Goal: Task Accomplishment & Management: Use online tool/utility

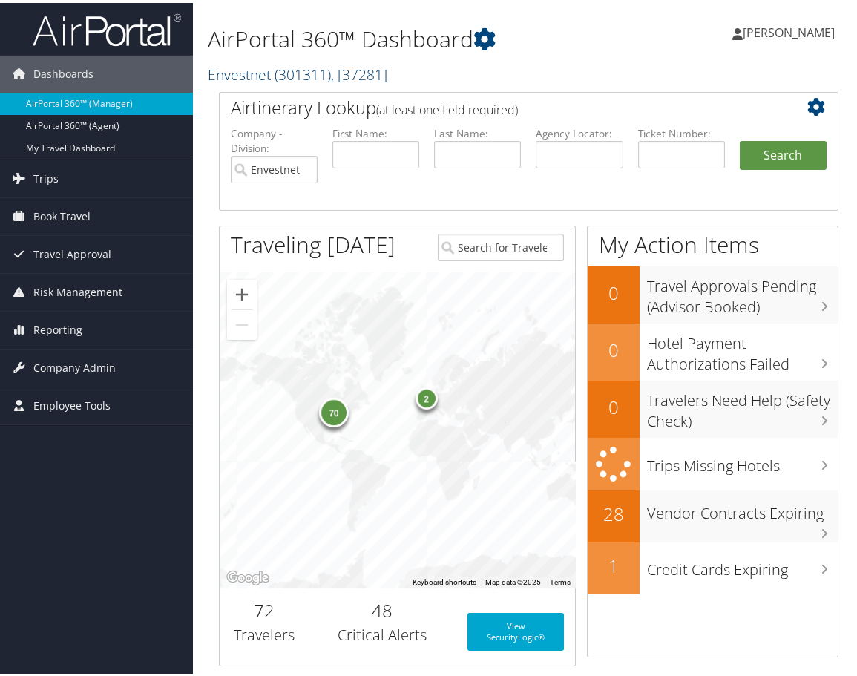
click at [331, 82] on span ", [ 37281 ]" at bounding box center [359, 72] width 56 height 20
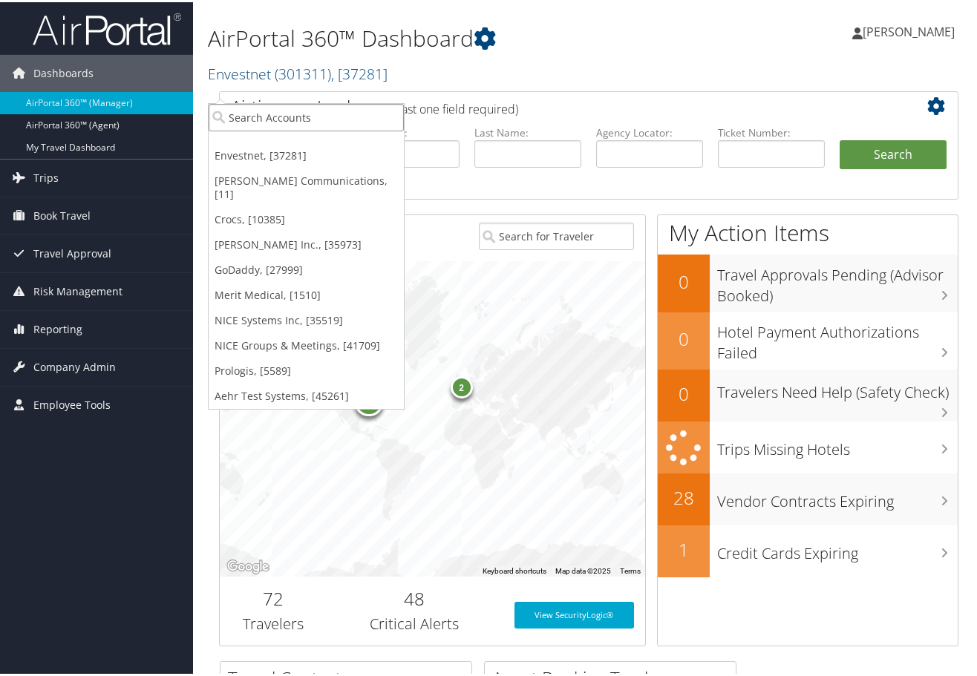
click at [258, 114] on input "search" at bounding box center [306, 115] width 195 height 27
type input "swire"
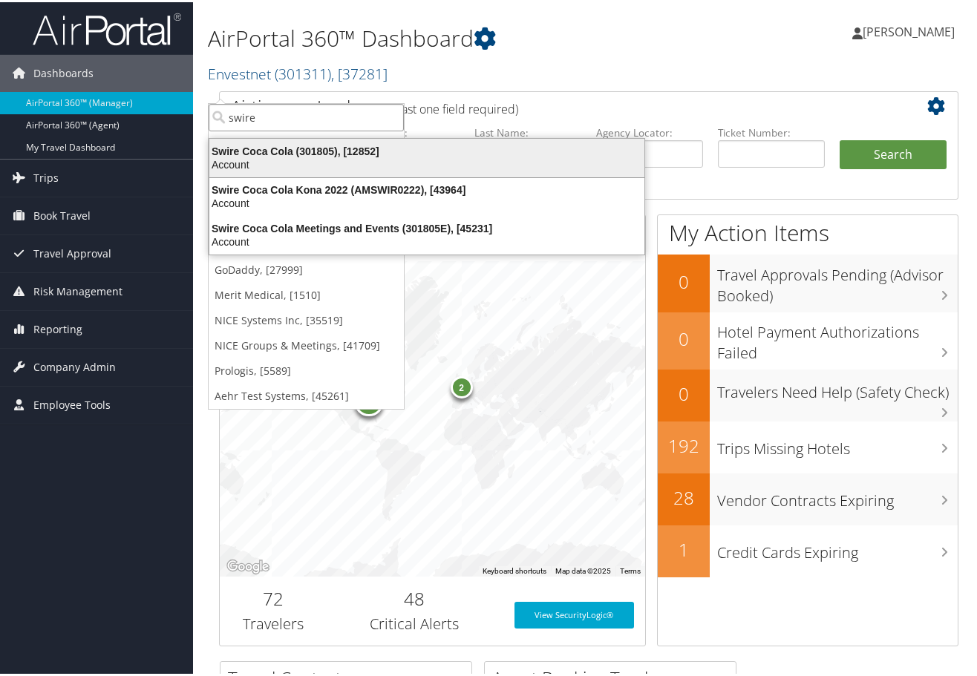
click at [275, 154] on div "Swire Coca Cola (301805), [12852]" at bounding box center [426, 149] width 453 height 13
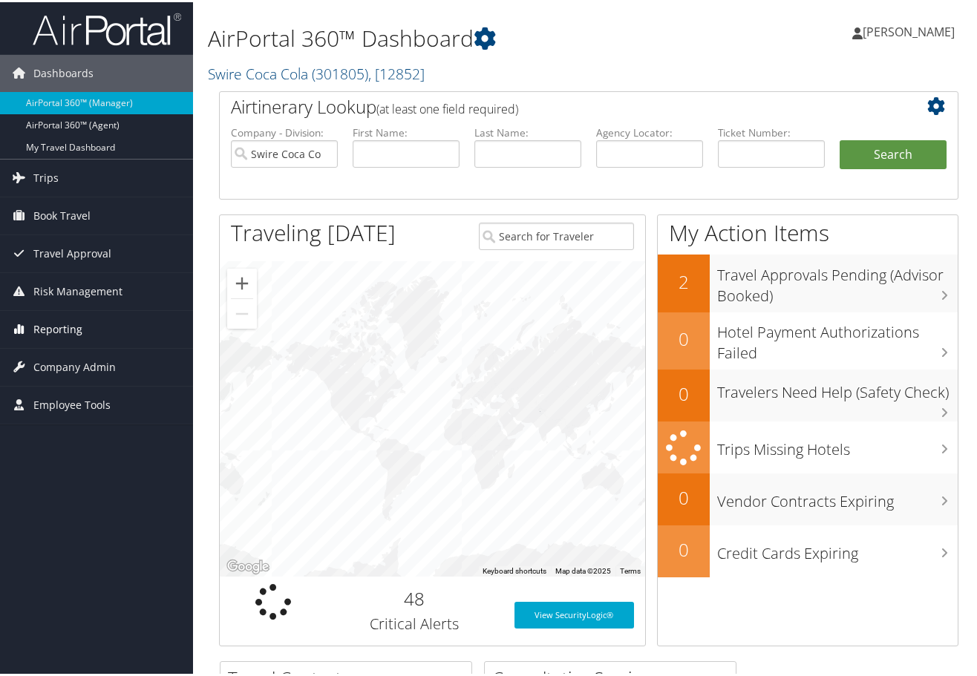
click at [73, 324] on span "Reporting" at bounding box center [57, 327] width 49 height 37
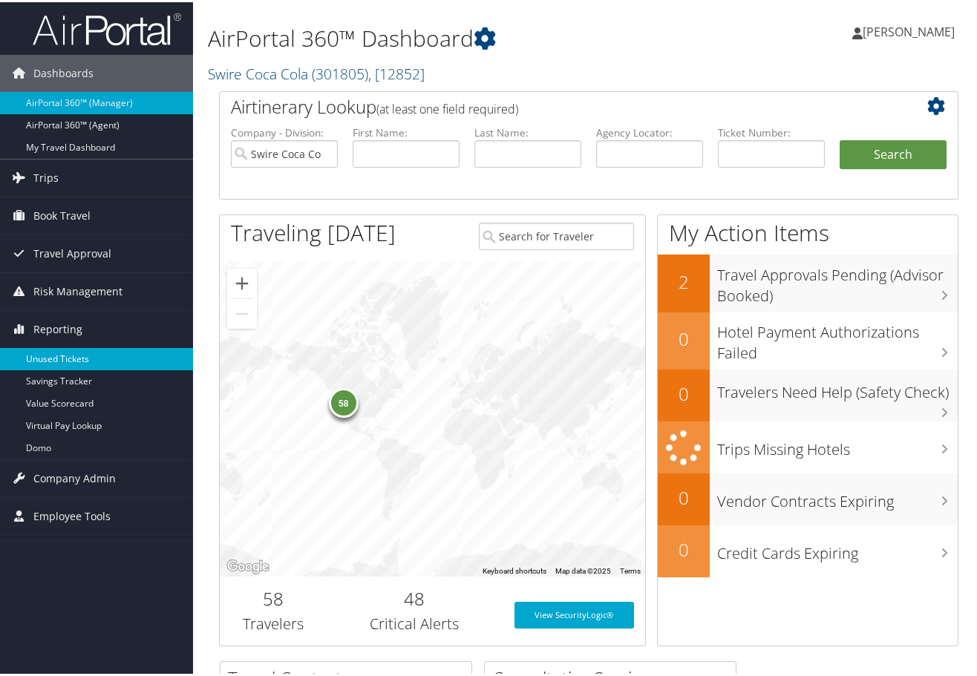
click at [71, 359] on link "Unused Tickets" at bounding box center [96, 357] width 193 height 22
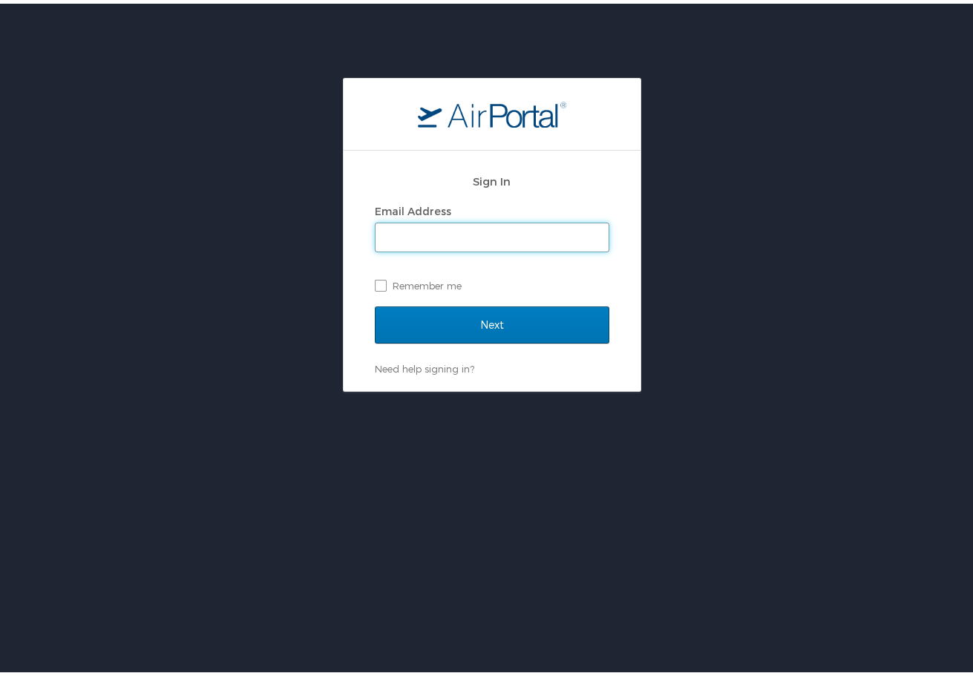
click at [448, 234] on input "Email Address" at bounding box center [492, 234] width 233 height 28
type input "marci.weir@cbtravel.com"
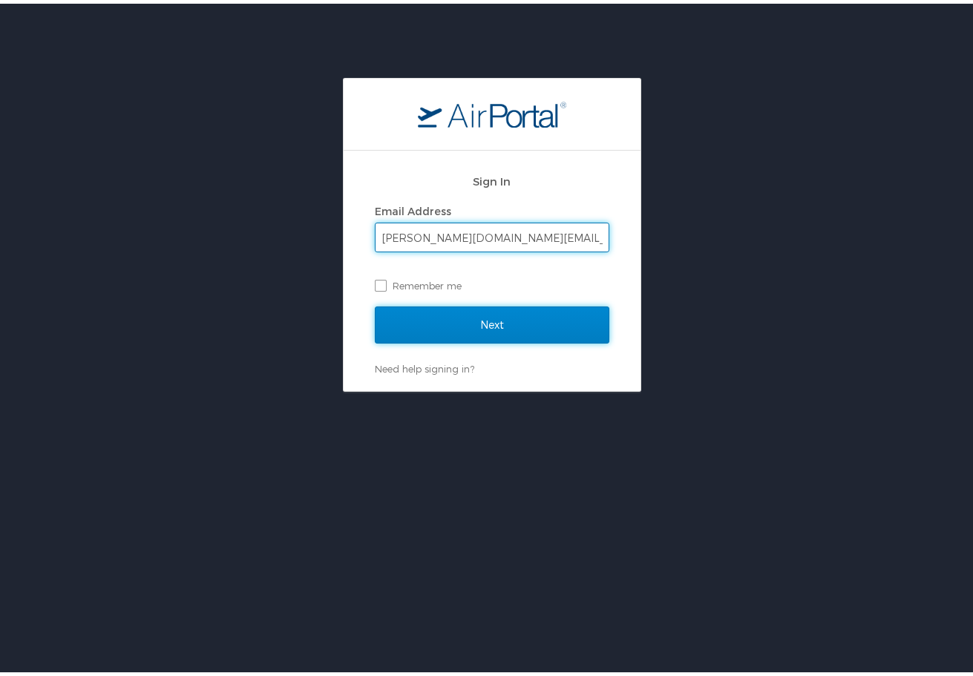
click at [482, 313] on input "Next" at bounding box center [492, 321] width 235 height 37
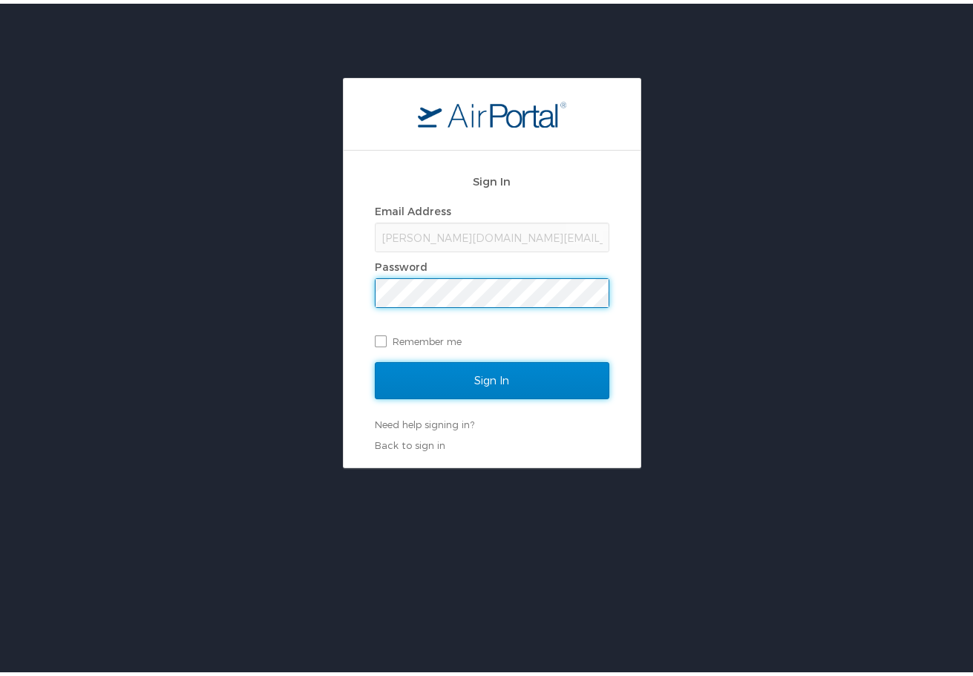
click at [476, 373] on input "Sign In" at bounding box center [492, 377] width 235 height 37
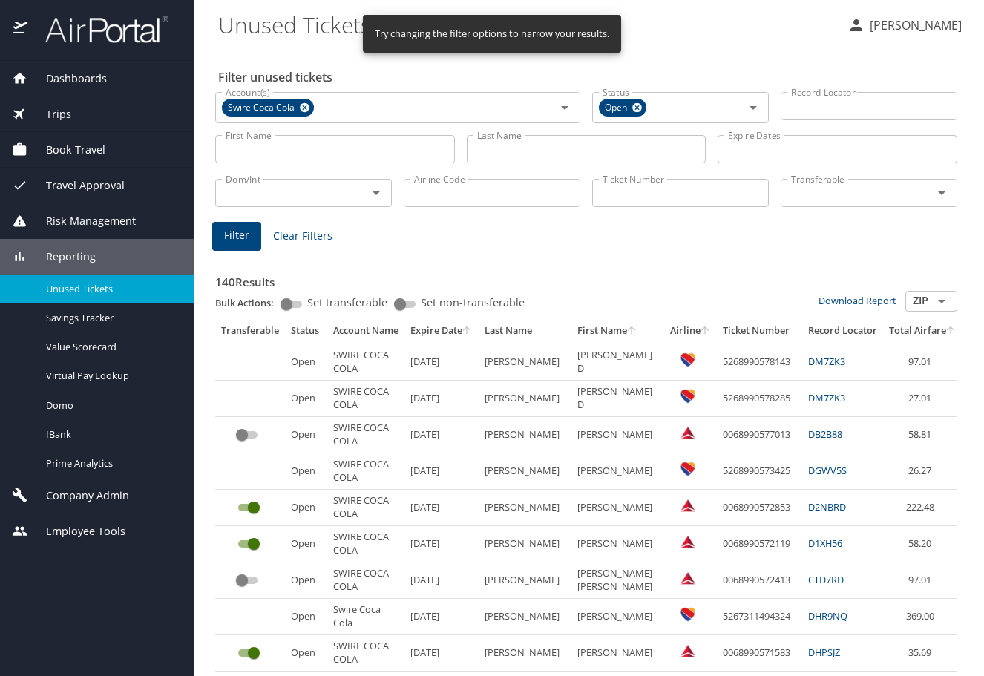
click at [534, 157] on input "Last Name" at bounding box center [587, 149] width 240 height 28
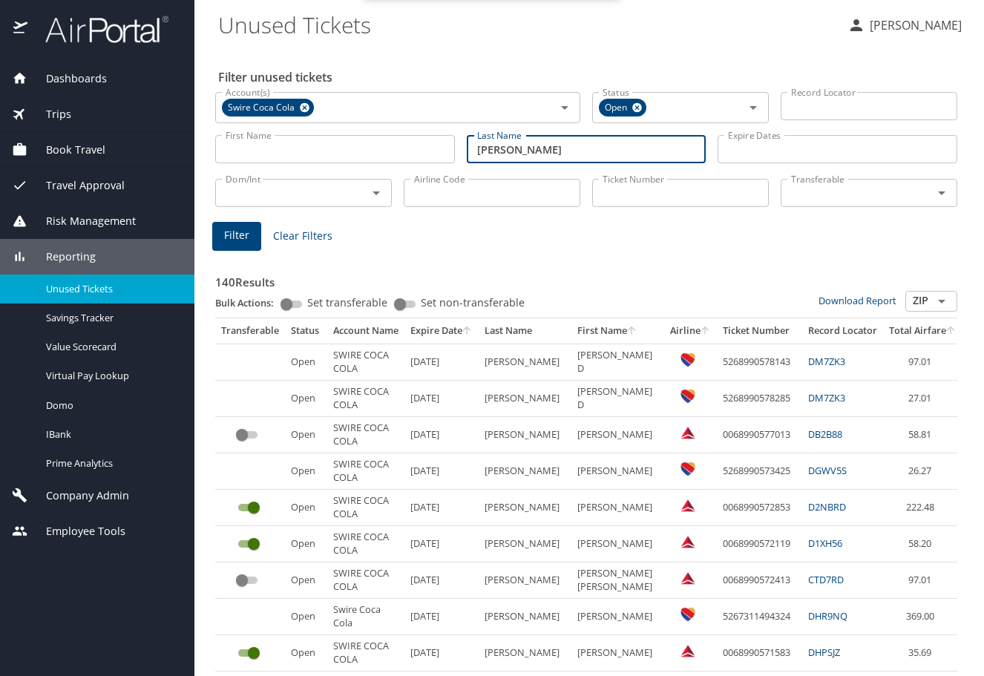
type input "kendell"
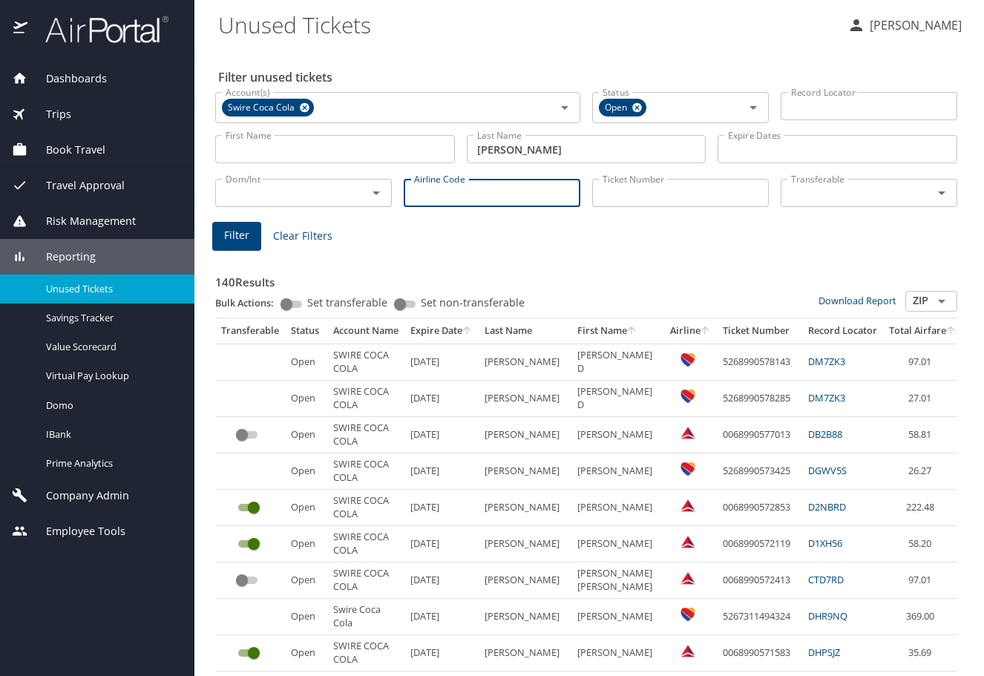
click at [474, 207] on input "Airline Code" at bounding box center [492, 193] width 177 height 28
type input "dl"
click at [229, 245] on span "Filter" at bounding box center [236, 235] width 25 height 19
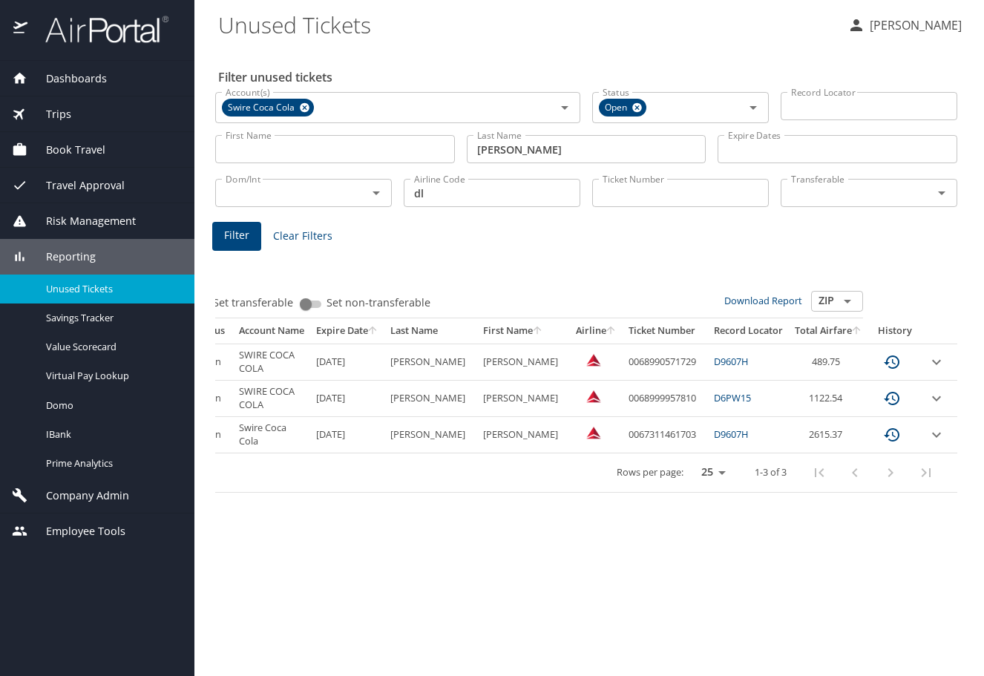
scroll to position [0, 189]
click at [946, 408] on icon "expand row" at bounding box center [937, 399] width 18 height 18
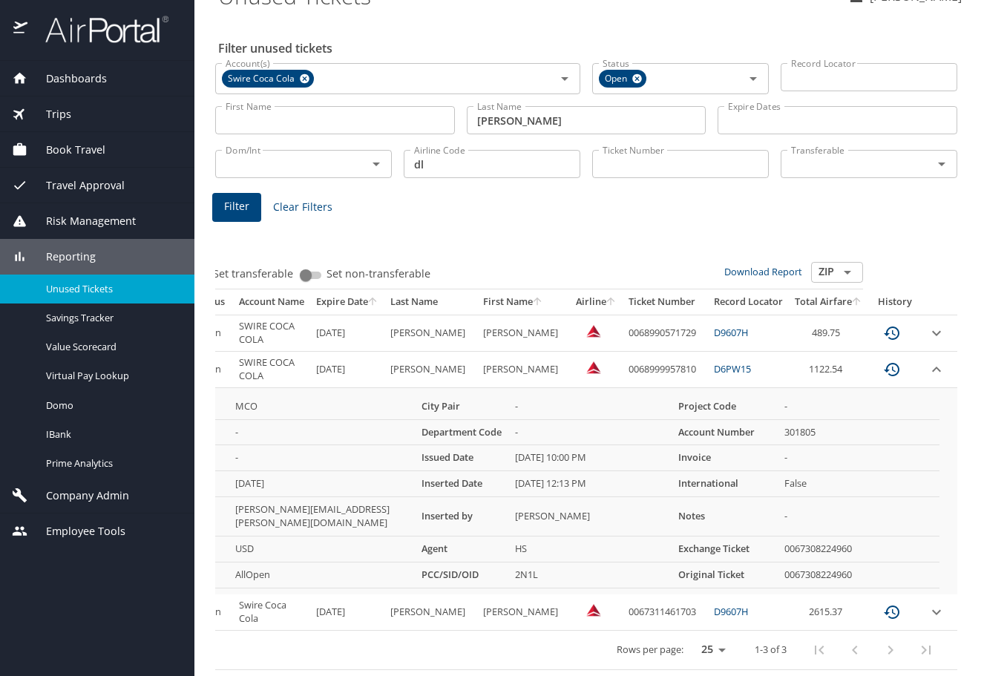
scroll to position [113, 0]
drag, startPoint x: 576, startPoint y: 321, endPoint x: 670, endPoint y: 330, distance: 94.7
click at [670, 352] on td "0068999957810" at bounding box center [665, 370] width 85 height 36
copy td "0068999957810"
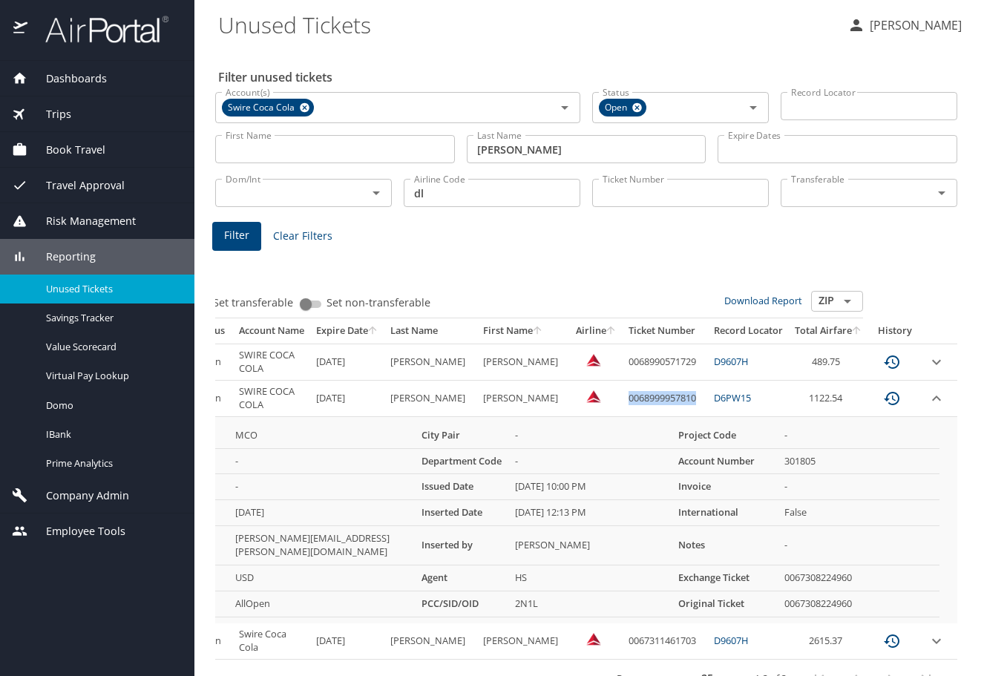
click at [71, 108] on span "Trips" at bounding box center [49, 114] width 44 height 16
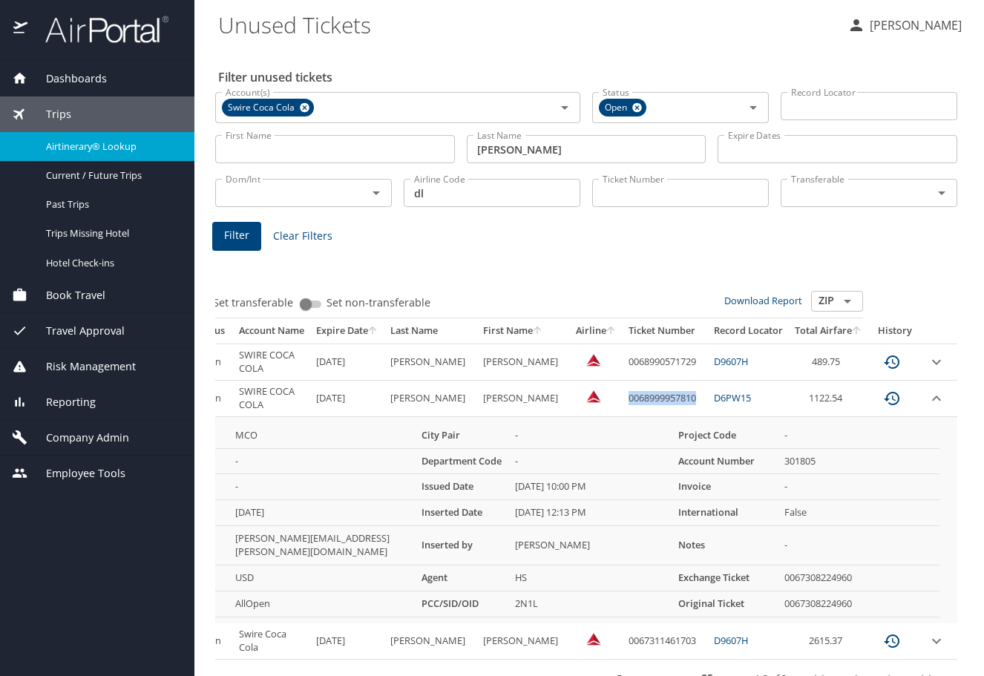
click at [94, 152] on span "Airtinerary® Lookup" at bounding box center [111, 147] width 131 height 14
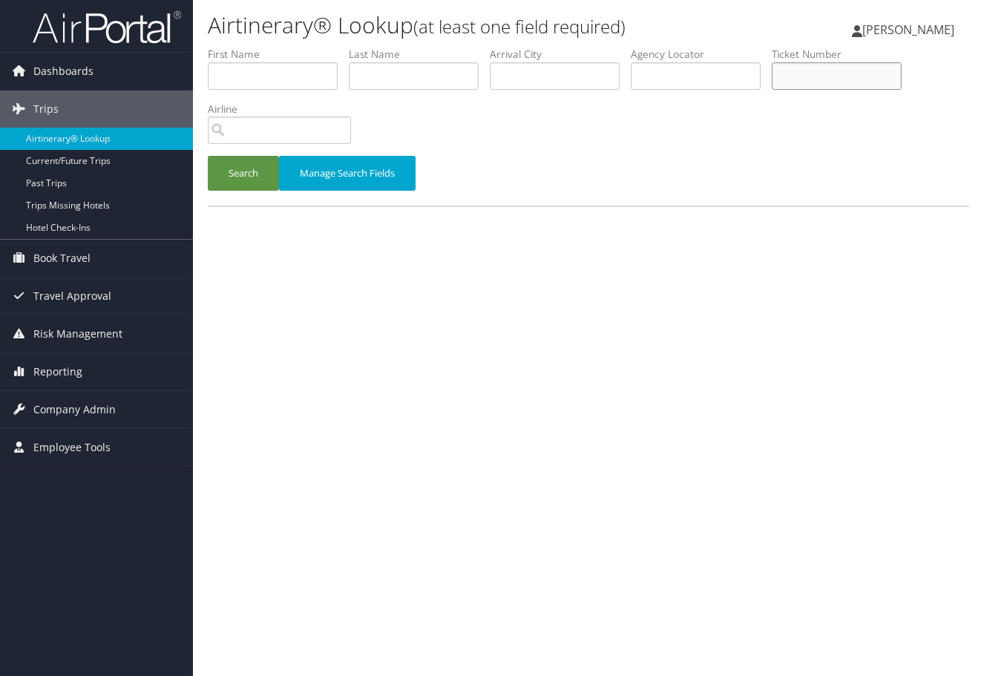
paste input "0068999957810"
type input "0068999957810"
click at [268, 191] on button "Search" at bounding box center [243, 173] width 71 height 35
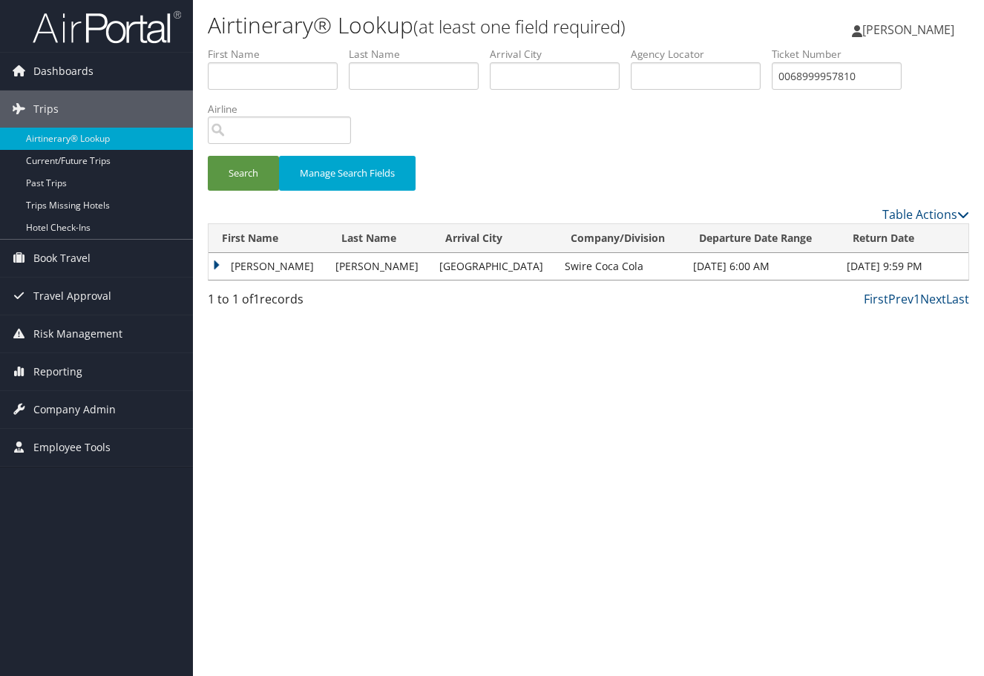
click at [214, 280] on td "[PERSON_NAME]" at bounding box center [269, 266] width 120 height 27
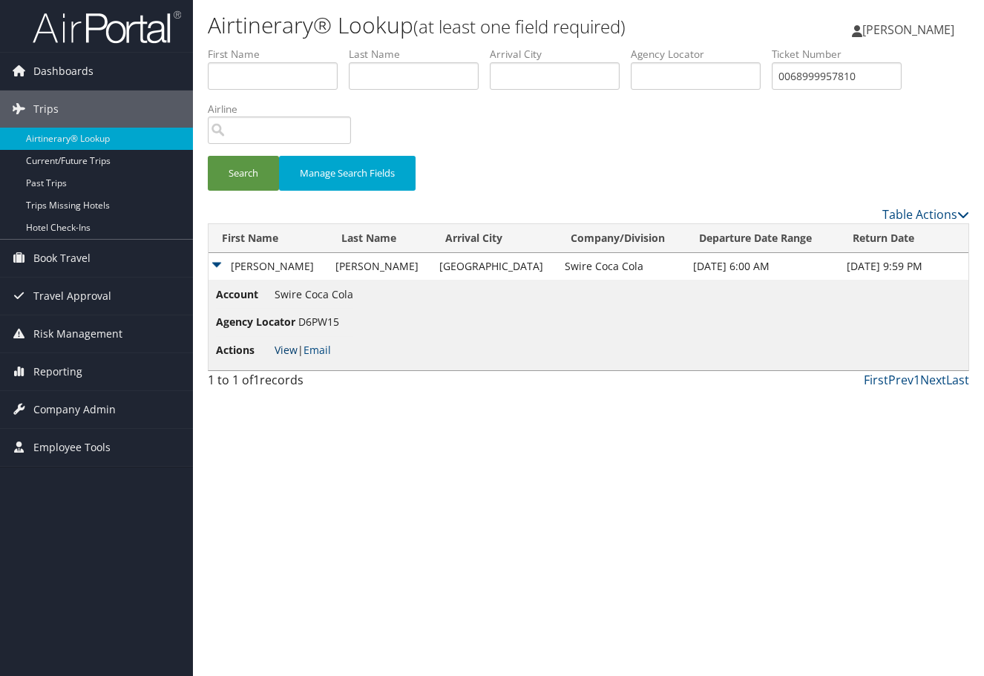
click at [292, 357] on link "View" at bounding box center [286, 350] width 23 height 14
click at [52, 368] on span "Reporting" at bounding box center [57, 371] width 49 height 37
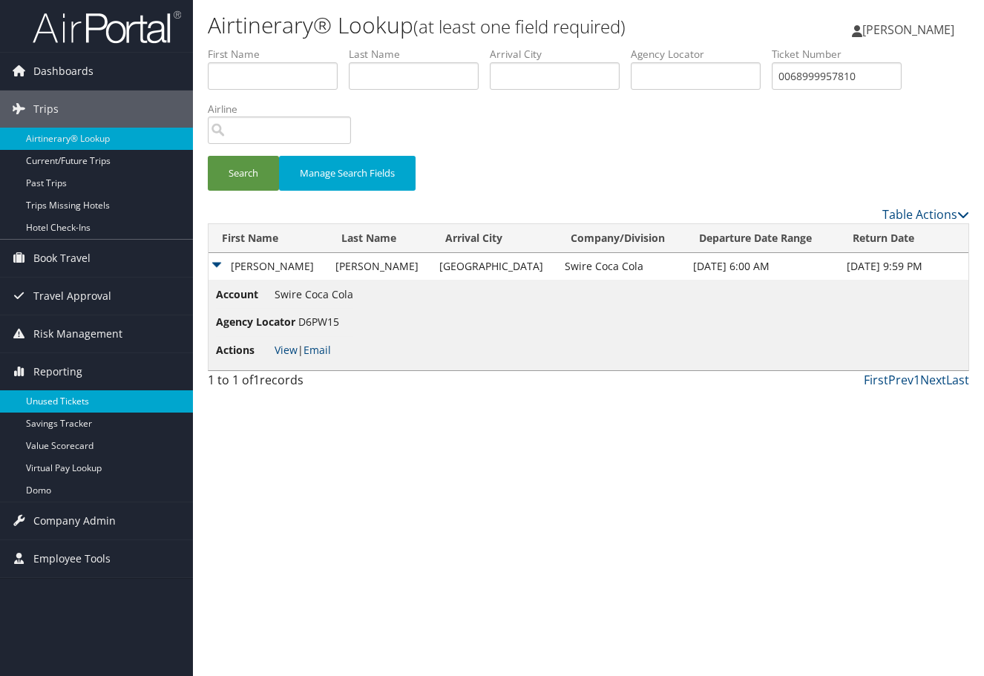
click at [65, 402] on link "Unused Tickets" at bounding box center [96, 401] width 193 height 22
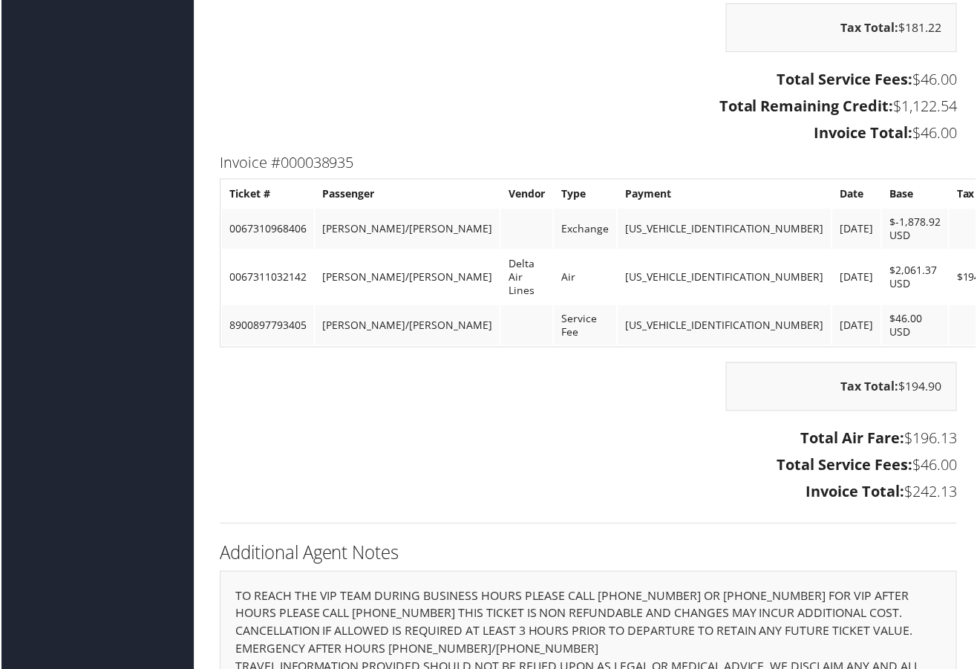
scroll to position [2376, 0]
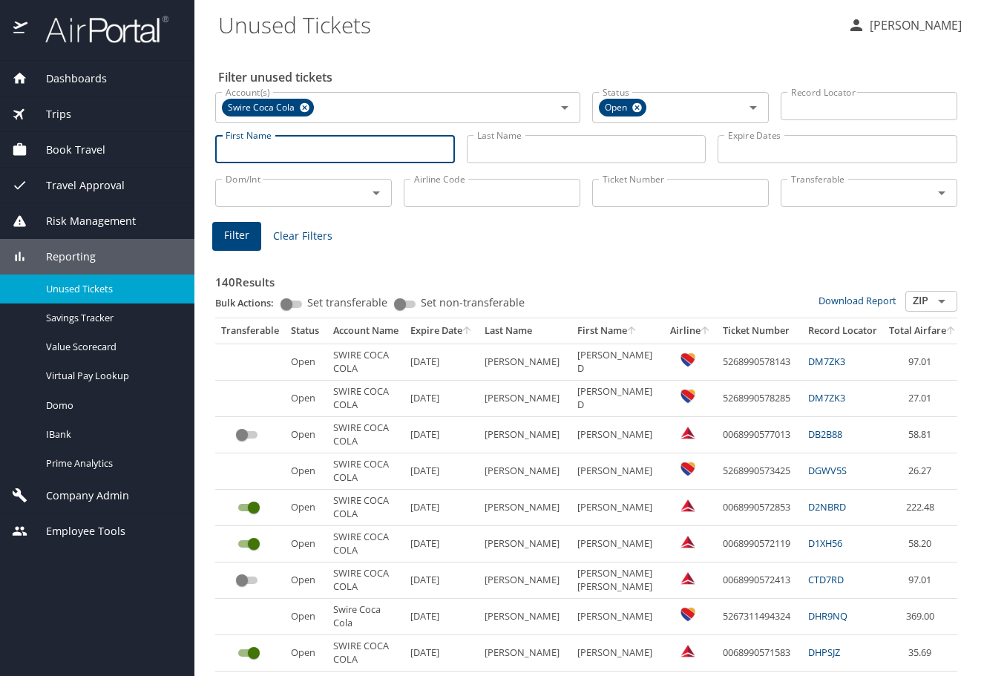
click at [394, 160] on input "First Name" at bounding box center [335, 149] width 240 height 28
type input "[PERSON_NAME]"
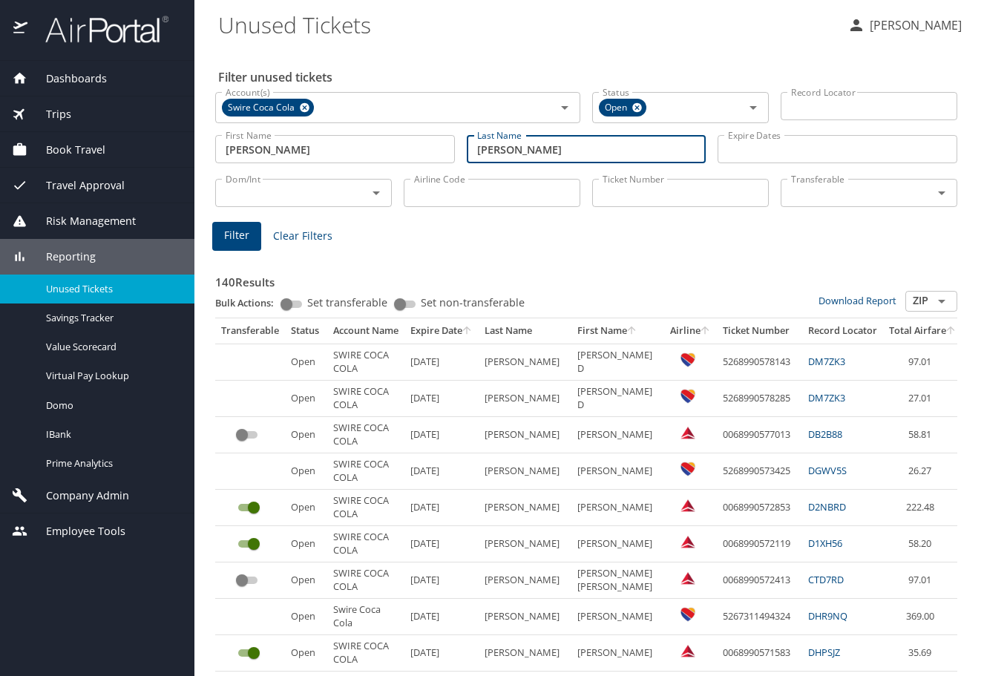
type input "[PERSON_NAME]"
click at [446, 205] on input "Airline Code" at bounding box center [492, 193] width 177 height 28
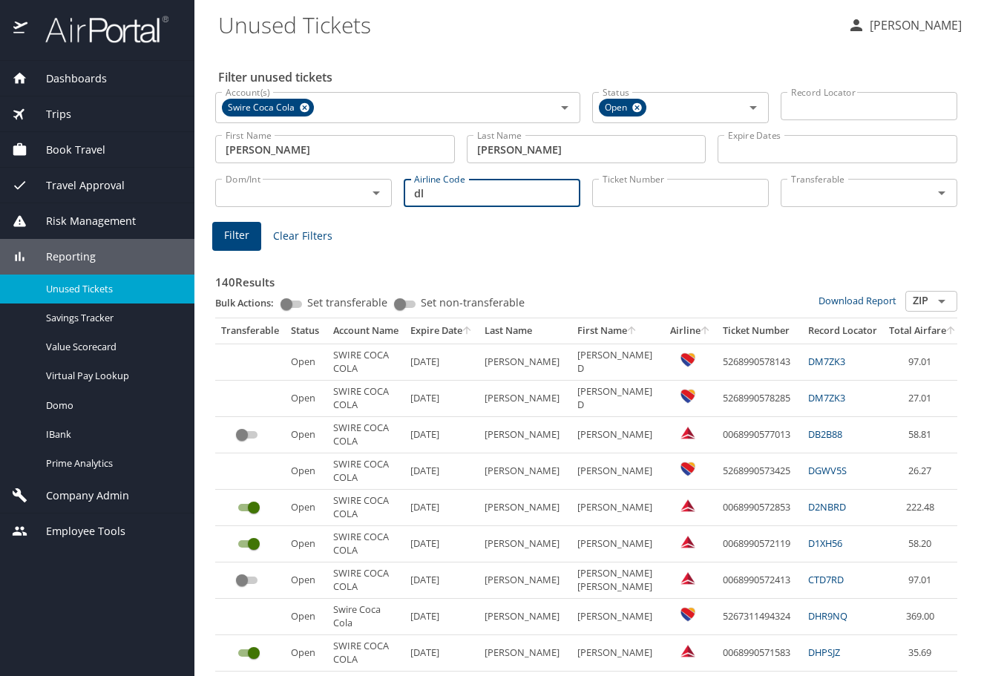
type input "dl"
click at [234, 245] on span "Filter" at bounding box center [236, 235] width 25 height 19
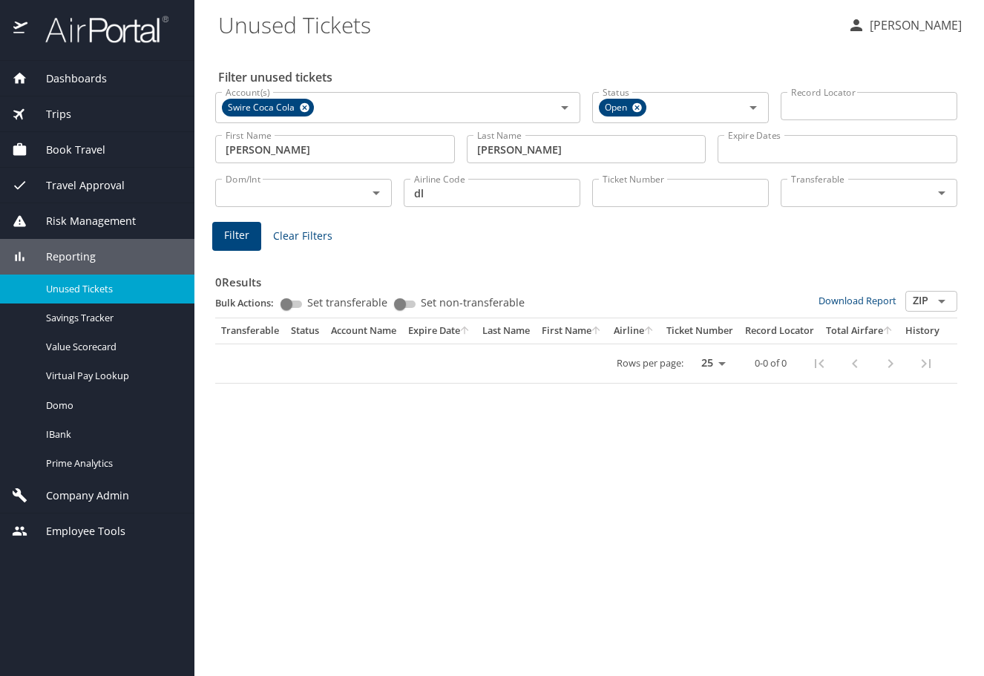
click at [684, 506] on div "Filter unused tickets Account(s) Swire Coca Cola Account(s) Status Open Status …" at bounding box center [589, 362] width 742 height 629
drag, startPoint x: 290, startPoint y: 160, endPoint x: 183, endPoint y: 160, distance: 106.9
click at [183, 160] on div "Dashboards AirPortal 360™ Manager AirPortal 360™ Agent My Travel Dashboard Trip…" at bounding box center [492, 338] width 984 height 676
click at [248, 245] on span "Filter" at bounding box center [236, 235] width 25 height 19
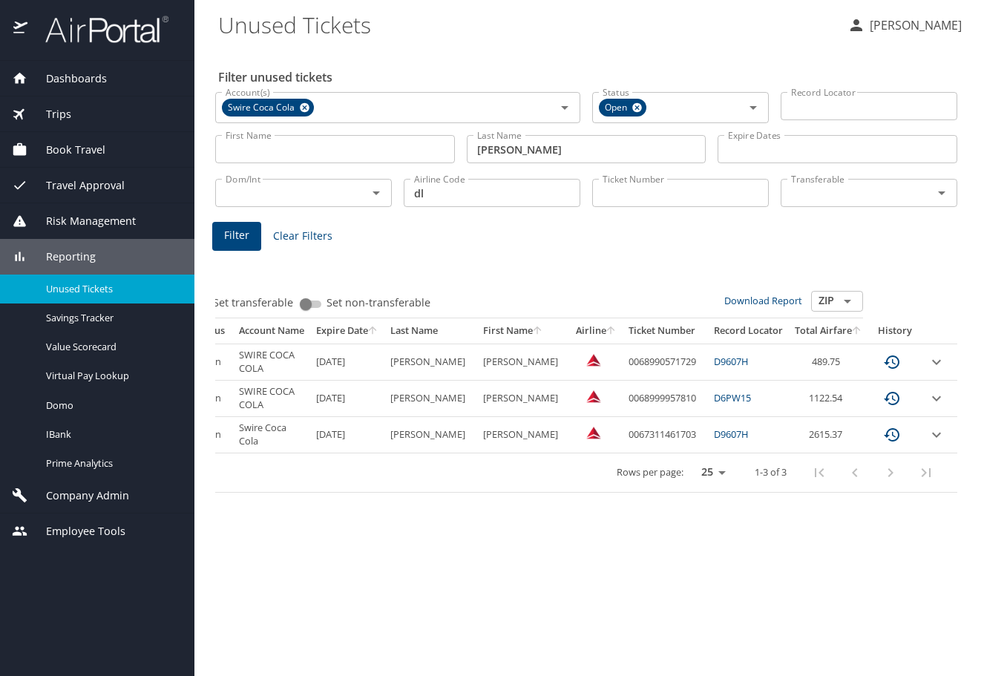
scroll to position [0, 201]
click at [942, 408] on icon "expand row" at bounding box center [937, 399] width 18 height 18
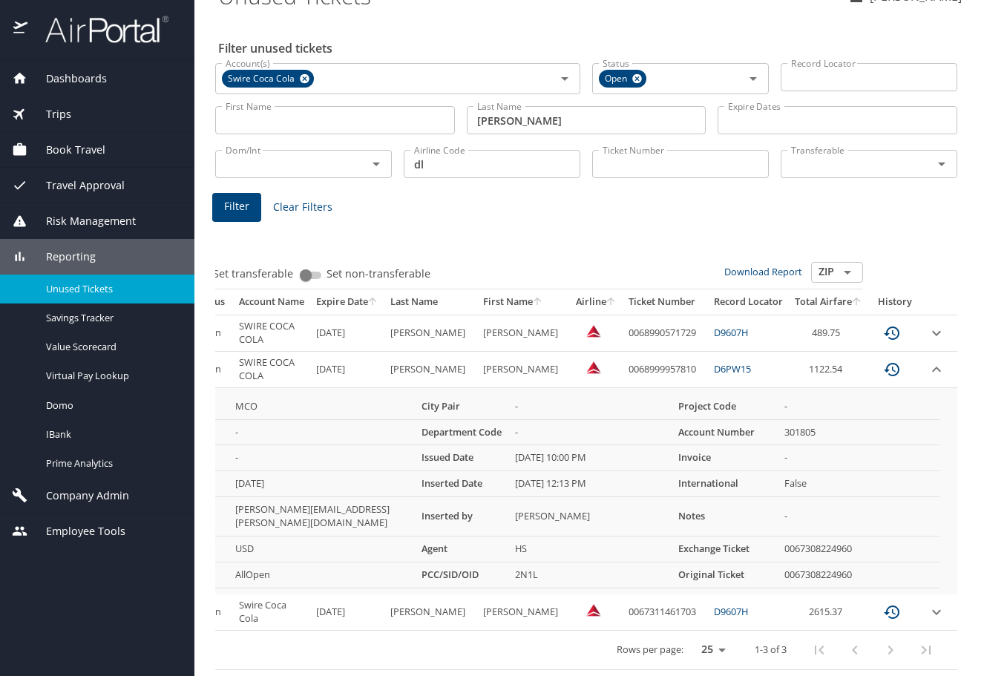
scroll to position [113, 0]
